Goal: Task Accomplishment & Management: Manage account settings

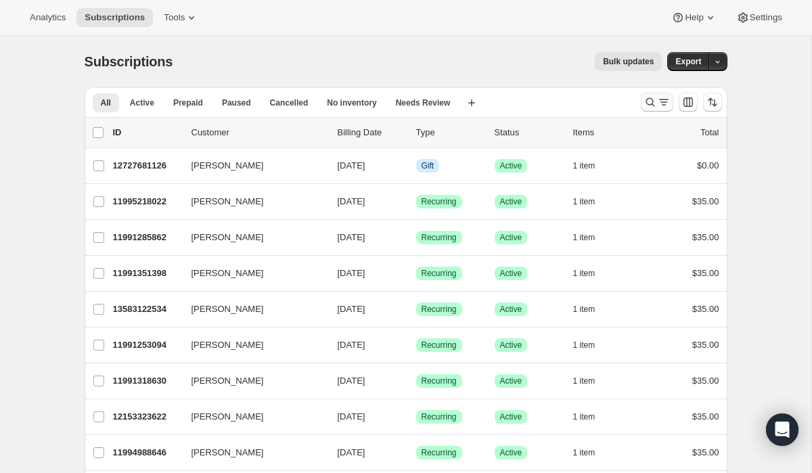
click at [671, 106] on button "Search and filter results" at bounding box center [656, 102] width 32 height 19
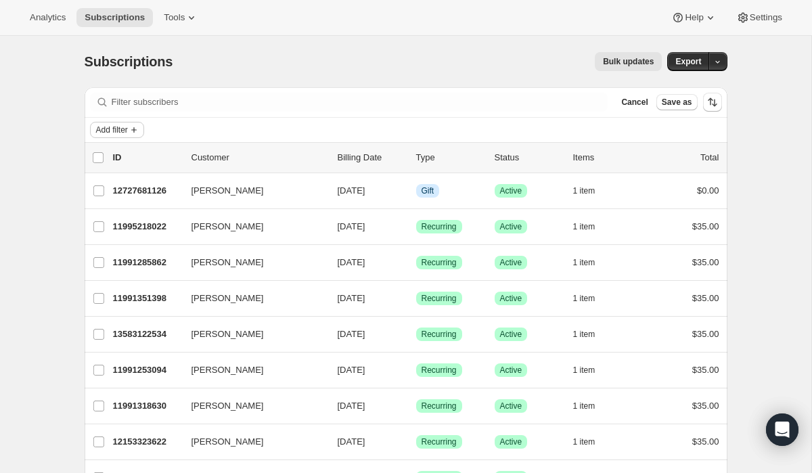
click at [121, 122] on button "Add filter" at bounding box center [117, 130] width 54 height 16
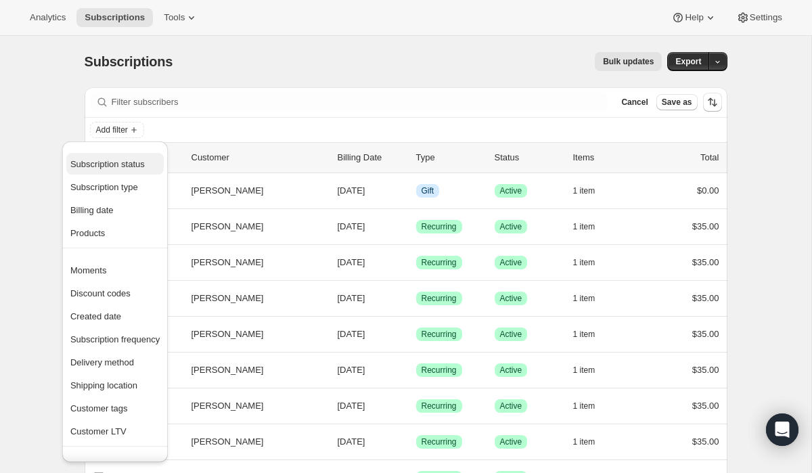
click at [131, 165] on span "Subscription status" at bounding box center [107, 164] width 74 height 10
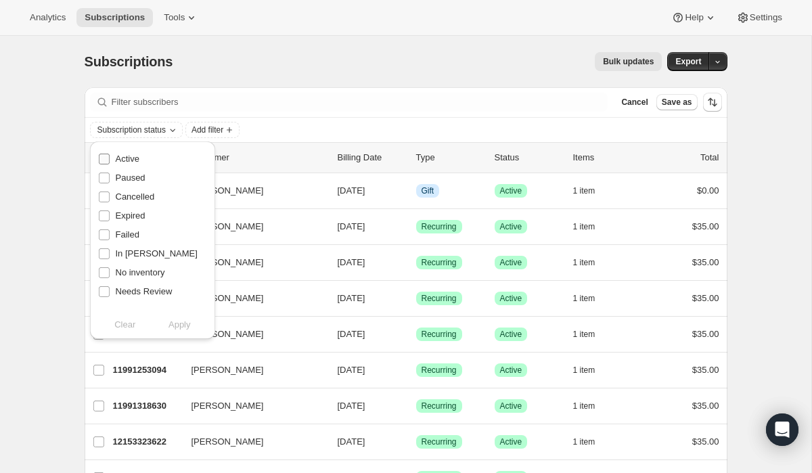
click at [115, 151] on label "Active" at bounding box center [118, 158] width 41 height 19
click at [110, 154] on input "Active" at bounding box center [104, 159] width 11 height 11
checkbox input "true"
click at [176, 330] on span "Apply" at bounding box center [179, 325] width 22 height 14
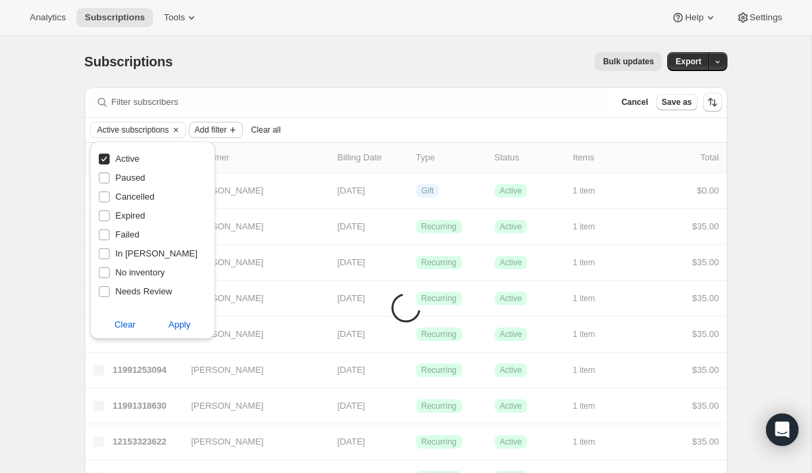
click at [227, 131] on span "Add filter" at bounding box center [211, 129] width 32 height 11
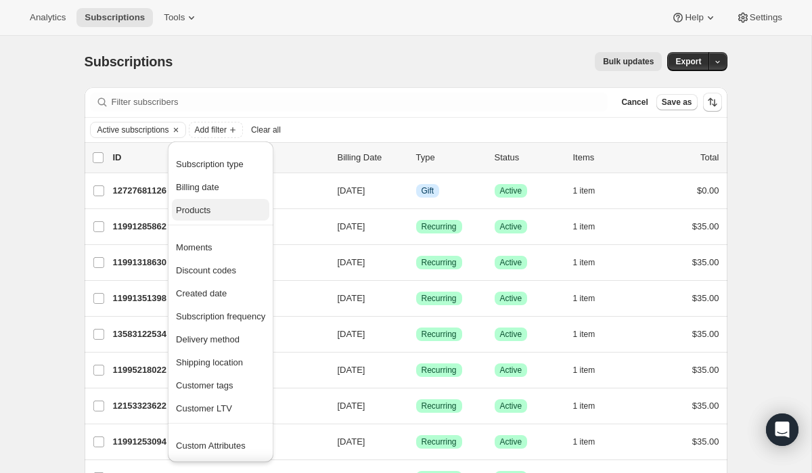
click at [210, 210] on span "Products" at bounding box center [193, 210] width 34 height 10
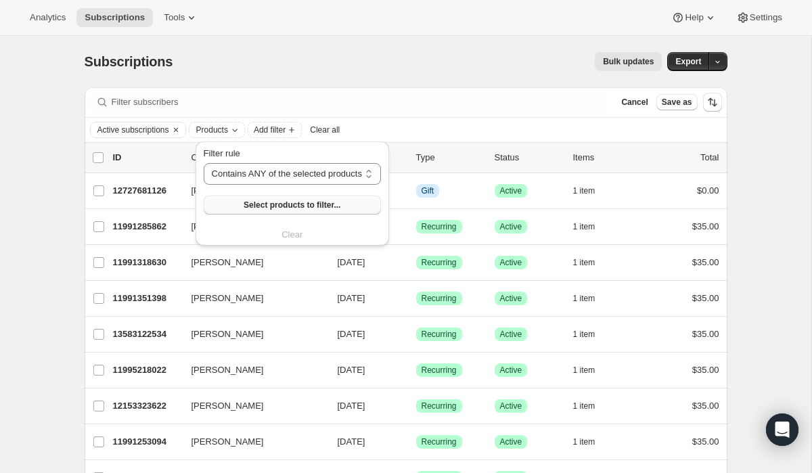
click at [262, 204] on span "Select products to filter..." at bounding box center [291, 205] width 97 height 11
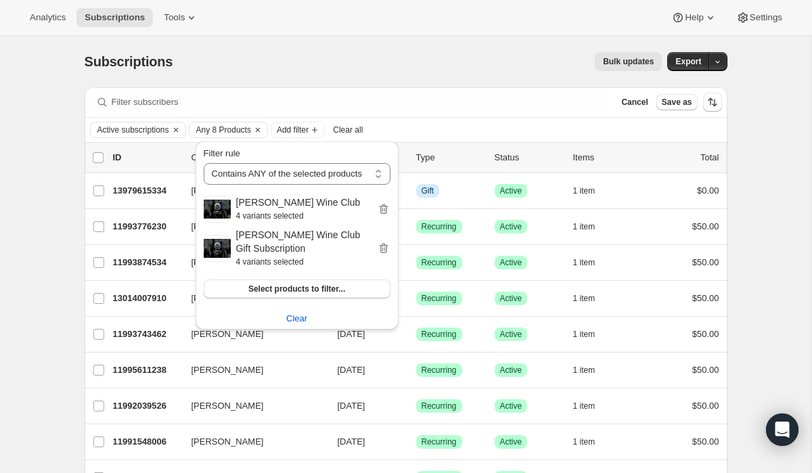
click at [443, 116] on div "Filter subscribers Cancel Save as" at bounding box center [406, 102] width 642 height 30
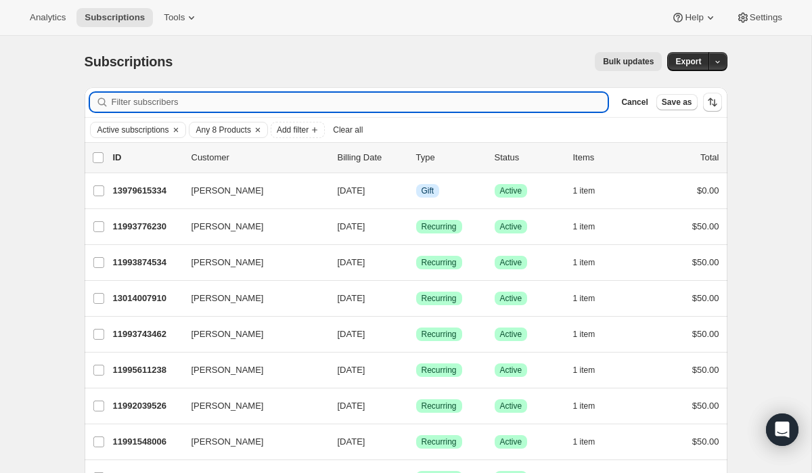
click at [135, 98] on input "Filter subscribers" at bounding box center [360, 102] width 496 height 19
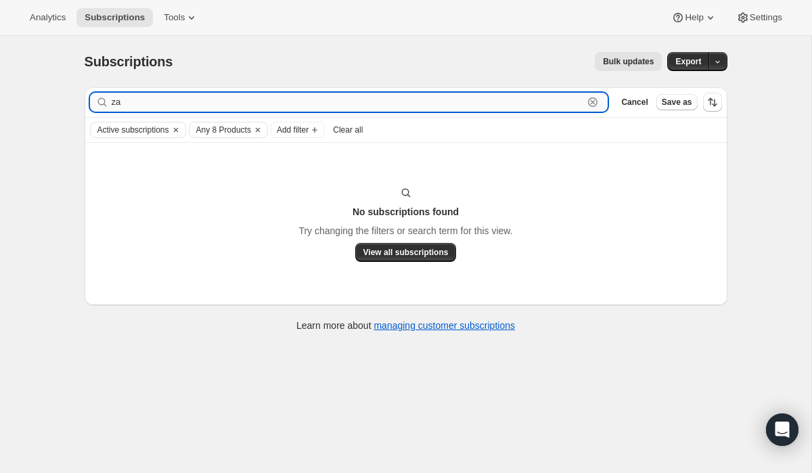
type input "z"
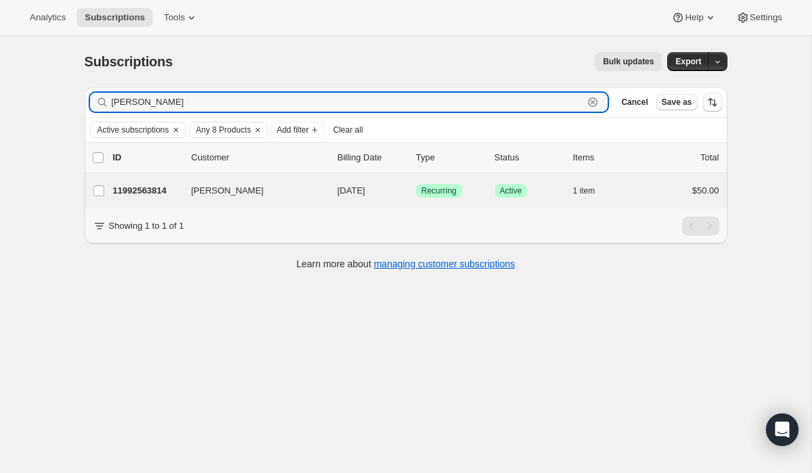
type input "[PERSON_NAME]"
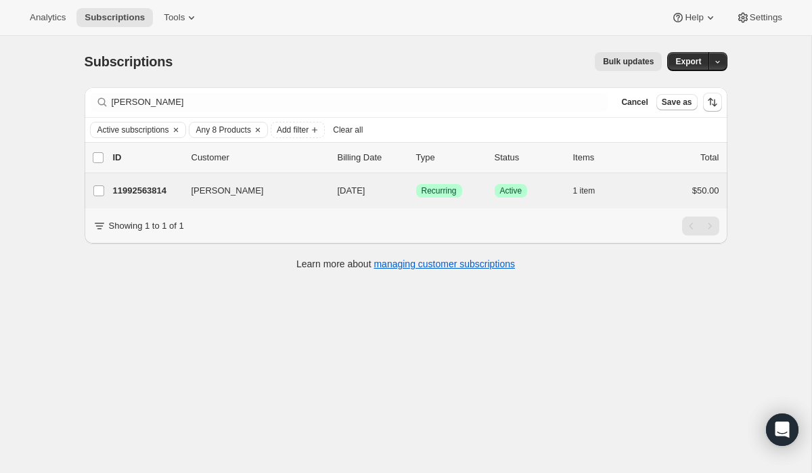
click at [157, 203] on div "[PERSON_NAME] 11992563814 [PERSON_NAME] [DATE] Success Recurring Success Active…" at bounding box center [406, 190] width 642 height 35
click at [145, 189] on p "11992563814" at bounding box center [147, 191] width 68 height 14
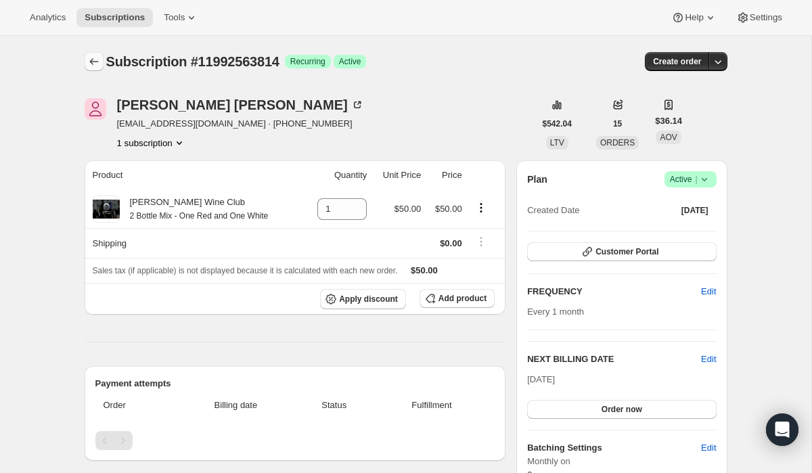
click at [93, 66] on icon "Subscriptions" at bounding box center [94, 62] width 14 height 14
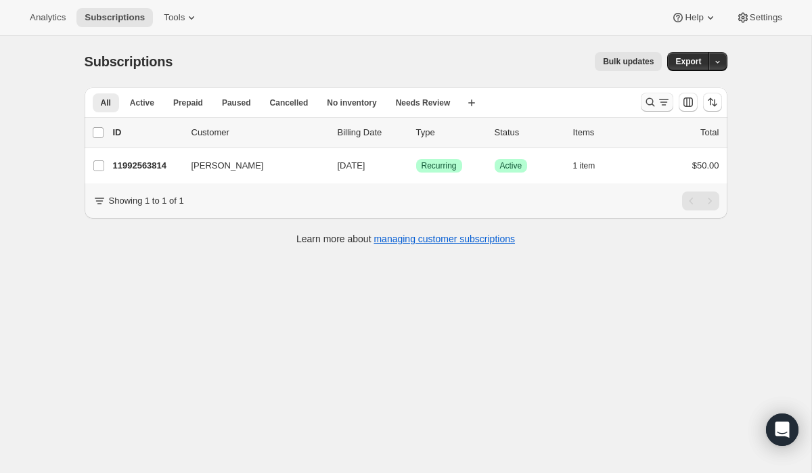
click at [652, 103] on icon "Search and filter results" at bounding box center [650, 102] width 14 height 14
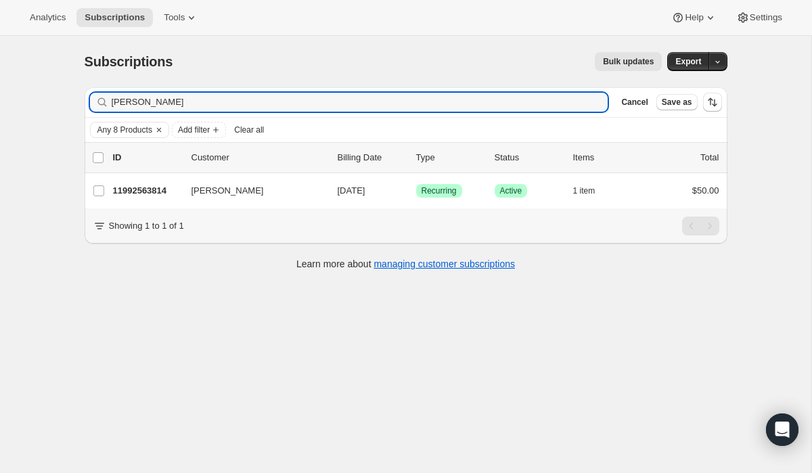
drag, startPoint x: 149, startPoint y: 99, endPoint x: 55, endPoint y: 93, distance: 94.2
click at [55, 94] on div "Subscriptions. This page is ready Subscriptions Bulk updates More actions Bulk …" at bounding box center [405, 272] width 811 height 473
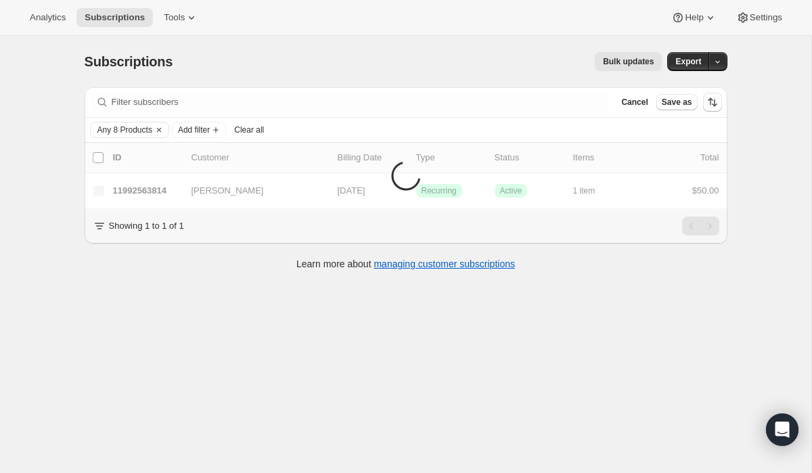
click at [105, 309] on div "Subscriptions. This page is ready Subscriptions Bulk updates More actions Bulk …" at bounding box center [405, 272] width 811 height 473
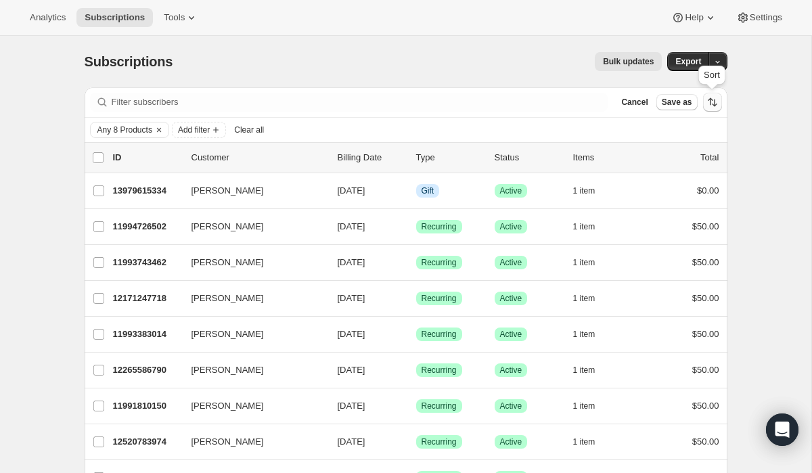
click at [715, 106] on icon "Sort the results" at bounding box center [712, 102] width 14 height 14
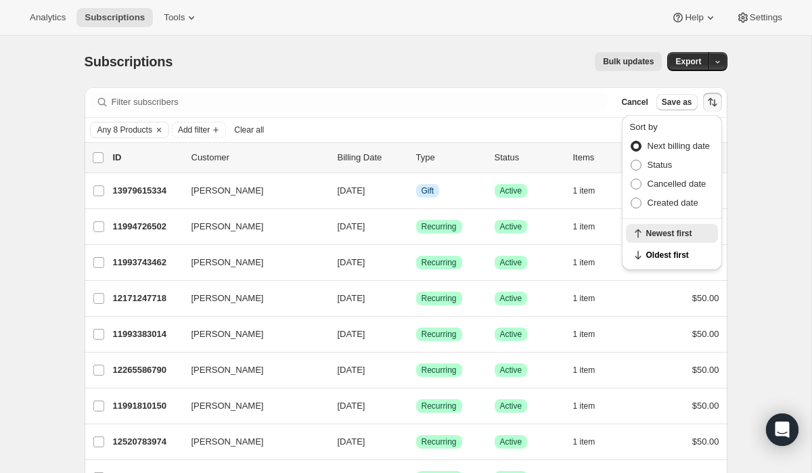
click at [420, 65] on div "Bulk updates" at bounding box center [425, 61] width 473 height 19
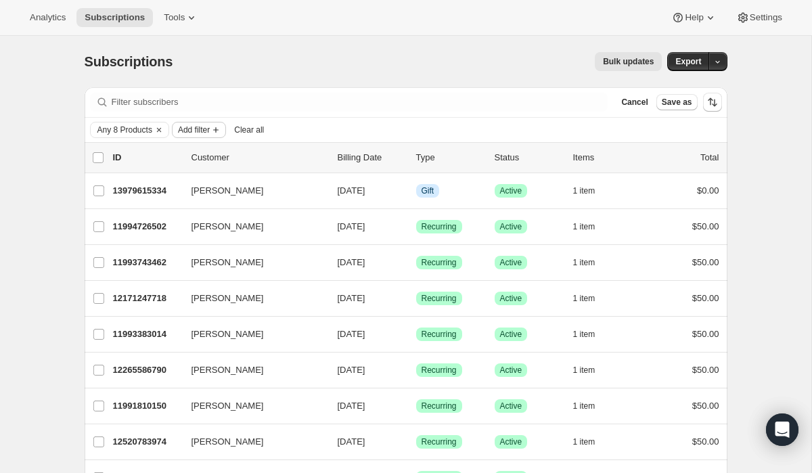
click at [202, 133] on span "Add filter" at bounding box center [194, 129] width 32 height 11
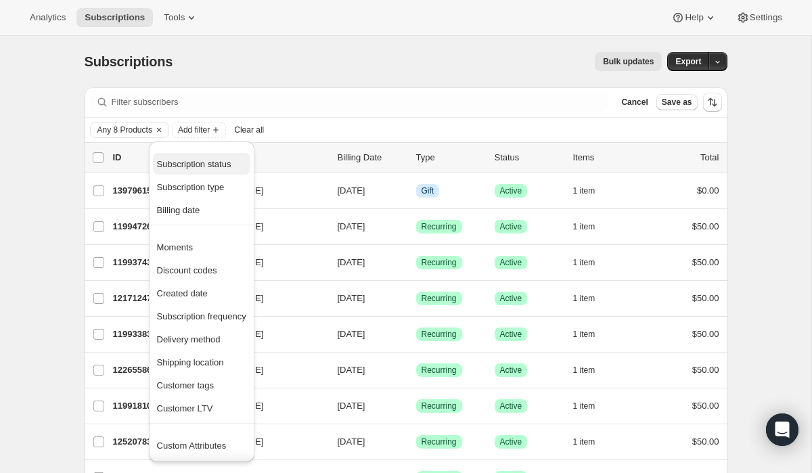
click at [207, 166] on span "Subscription status" at bounding box center [194, 164] width 74 height 10
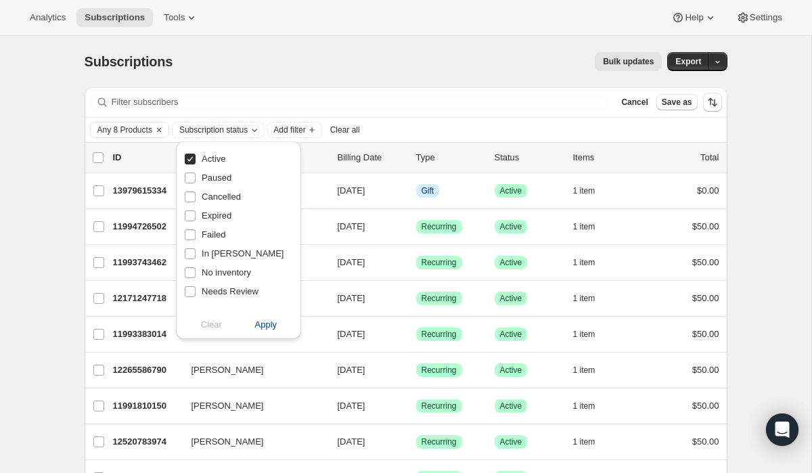
click at [271, 325] on span "Apply" at bounding box center [266, 325] width 22 height 14
click at [261, 326] on span "Apply" at bounding box center [266, 325] width 22 height 14
click at [333, 53] on div "Bulk updates" at bounding box center [425, 61] width 473 height 19
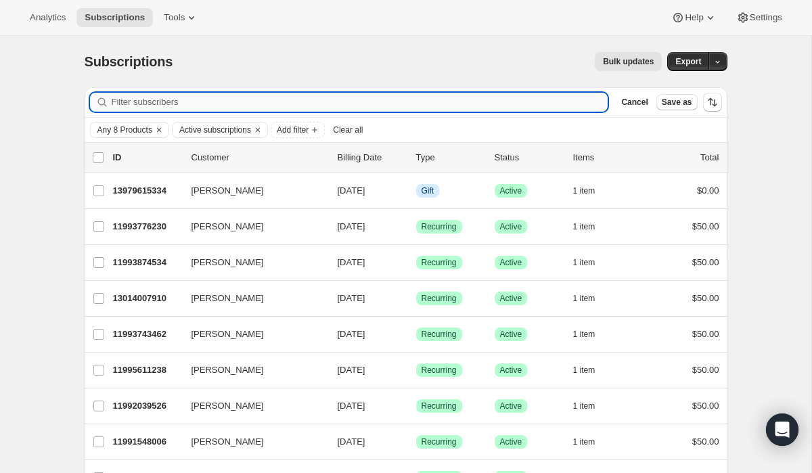
click at [336, 99] on input "Filter subscribers" at bounding box center [360, 102] width 496 height 19
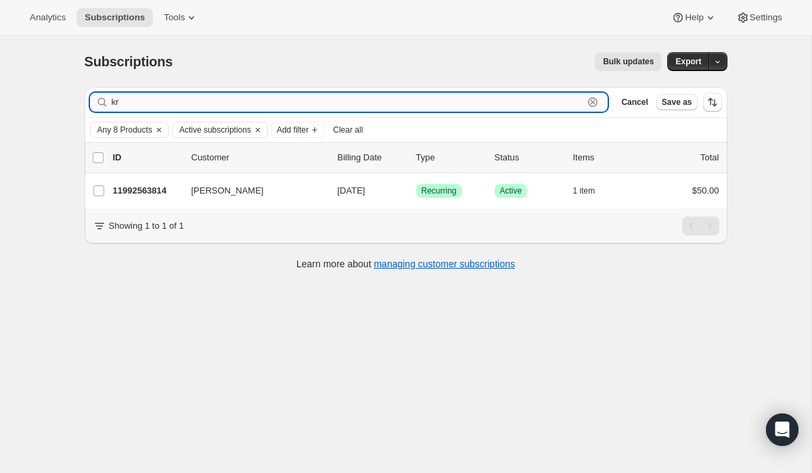
type input "k"
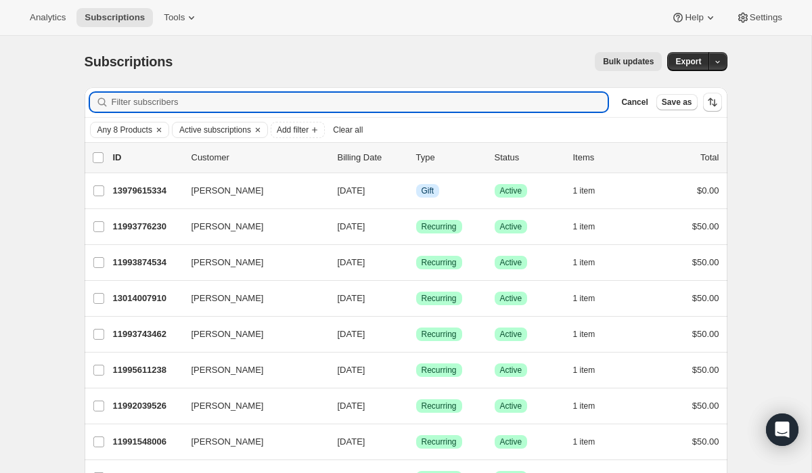
drag, startPoint x: 336, startPoint y: 99, endPoint x: 349, endPoint y: 18, distance: 81.5
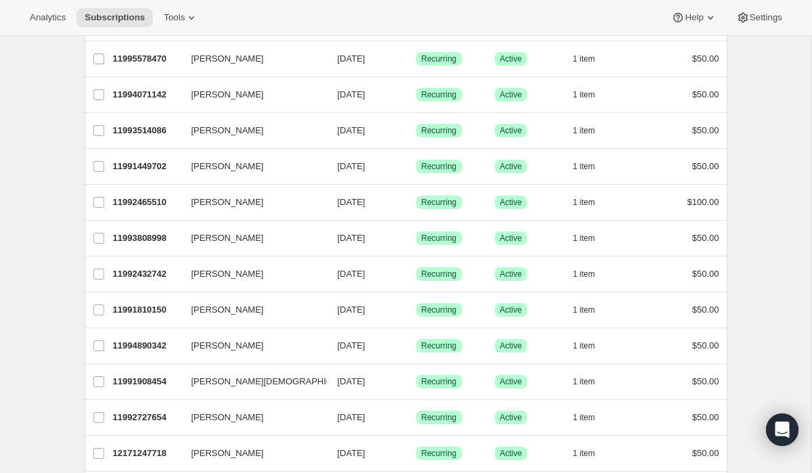
scroll to position [1568, 0]
